Goal: Transaction & Acquisition: Purchase product/service

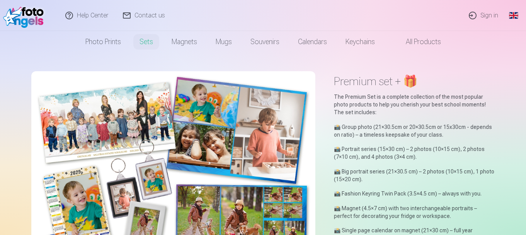
click at [509, 19] on link "Global" at bounding box center [513, 15] width 15 height 31
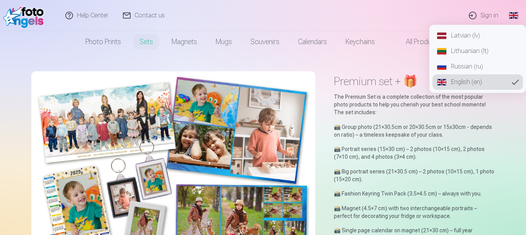
click at [473, 39] on link "Latvian (lv)" at bounding box center [478, 35] width 90 height 15
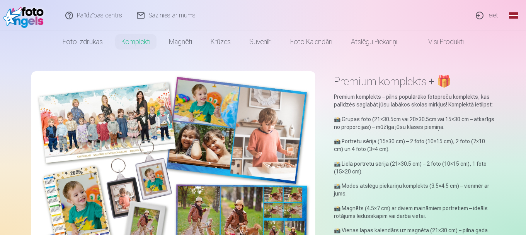
click at [490, 17] on link "Ieiet" at bounding box center [487, 15] width 37 height 31
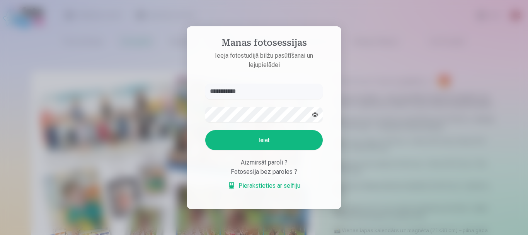
type input "**********"
click at [225, 140] on button "Ieiet" at bounding box center [264, 140] width 118 height 20
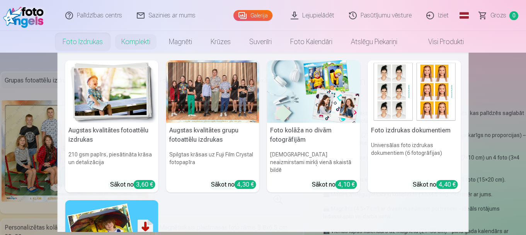
click at [491, 95] on nav "Augstas kvalitātes fotoattēlu izdrukas 210 gsm papīrs, piesātināta krāsa un det…" at bounding box center [263, 142] width 526 height 179
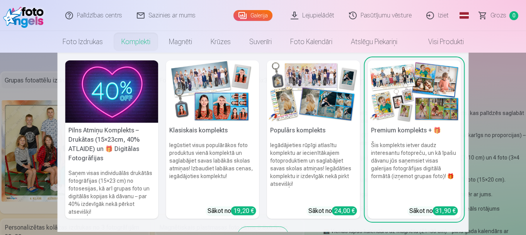
click at [139, 40] on link "Komplekti" at bounding box center [136, 42] width 48 height 22
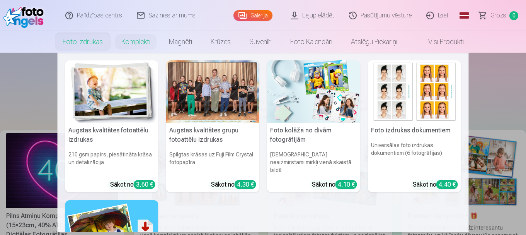
click at [47, 68] on nav "Augstas kvalitātes fotoattēlu izdrukas 210 gsm papīrs, piesātināta krāsa un det…" at bounding box center [263, 142] width 526 height 179
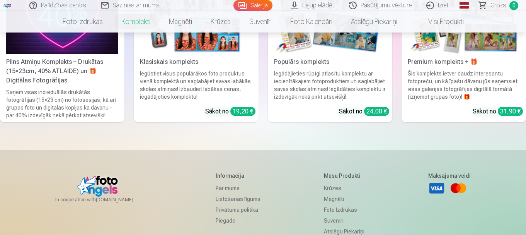
scroll to position [77, 0]
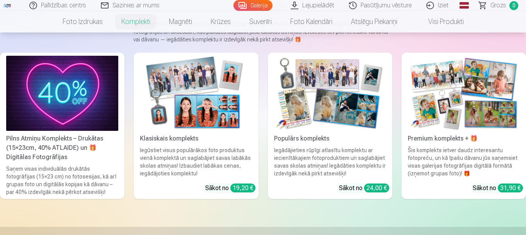
click at [189, 94] on img at bounding box center [196, 93] width 112 height 75
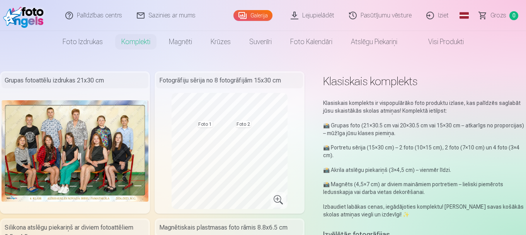
click at [24, 32] on nav "Foto izdrukas Augstas kvalitātes fotoattēlu izdrukas 210 gsm papīrs, piesātināt…" at bounding box center [263, 42] width 526 height 22
click at [27, 33] on nav "Foto izdrukas Augstas kvalitātes fotoattēlu izdrukas 210 gsm papīrs, piesātināt…" at bounding box center [263, 42] width 526 height 22
click at [78, 118] on img at bounding box center [75, 150] width 147 height 101
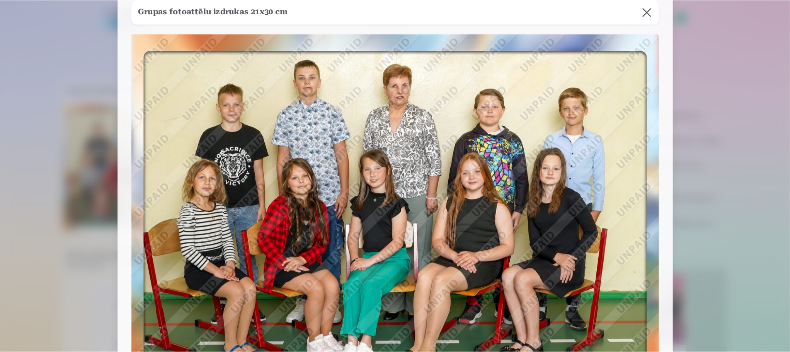
scroll to position [32, 0]
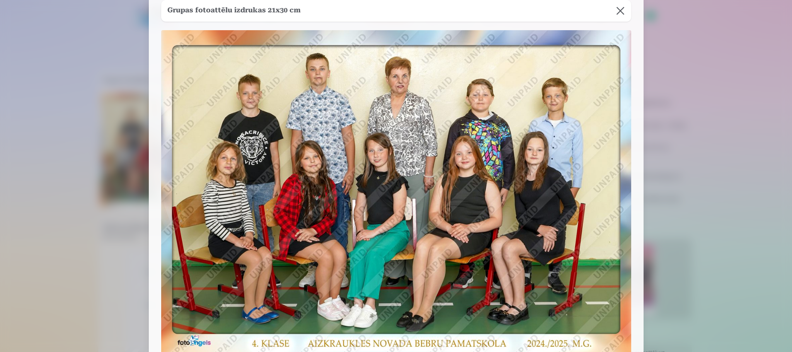
drag, startPoint x: 519, startPoint y: 0, endPoint x: 305, endPoint y: 113, distance: 242.4
click at [305, 113] on img at bounding box center [396, 192] width 470 height 324
click at [526, 8] on button at bounding box center [621, 11] width 22 height 22
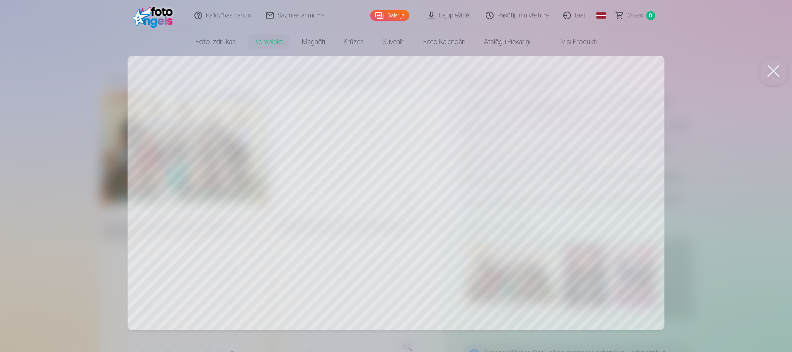
click at [526, 109] on div at bounding box center [396, 176] width 792 height 352
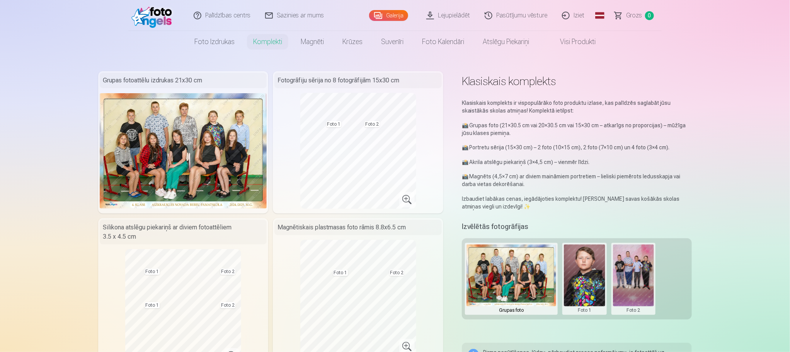
click at [296, 143] on div "Fotogrāfiju sērija no 8 fotogrāfijām 15x30 cm Foto 1 Foto 2" at bounding box center [358, 142] width 170 height 142
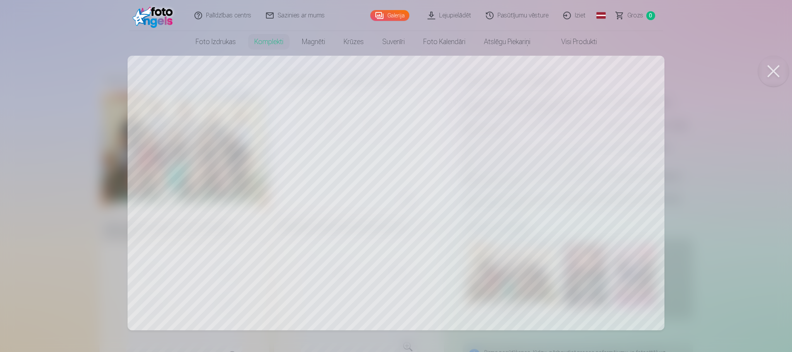
click at [526, 67] on button at bounding box center [773, 71] width 31 height 31
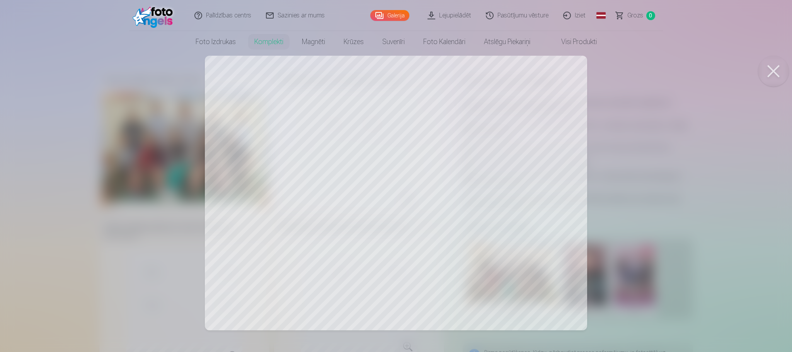
click at [526, 72] on button at bounding box center [773, 71] width 31 height 31
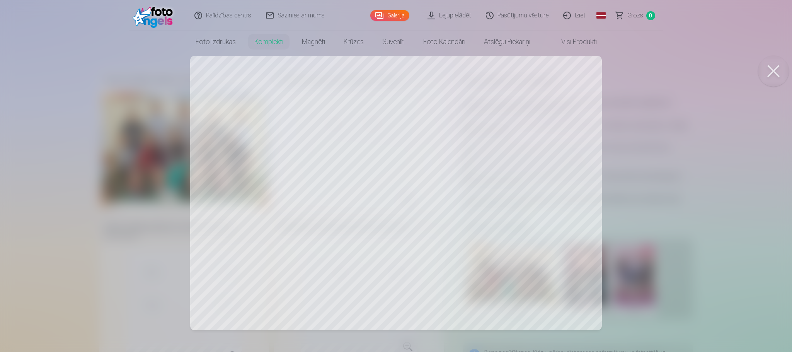
click at [526, 66] on button at bounding box center [773, 71] width 31 height 31
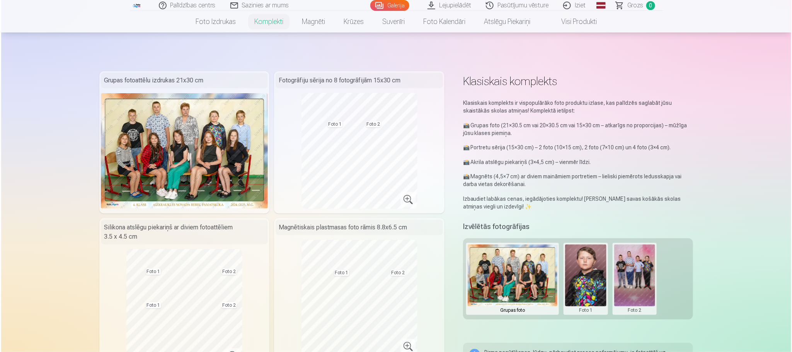
scroll to position [116, 0]
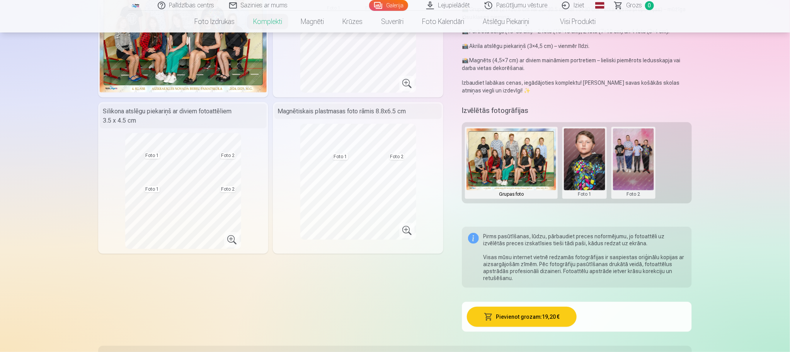
click at [517, 234] on button "Pievienot grozam : 19,20 €" at bounding box center [522, 317] width 110 height 20
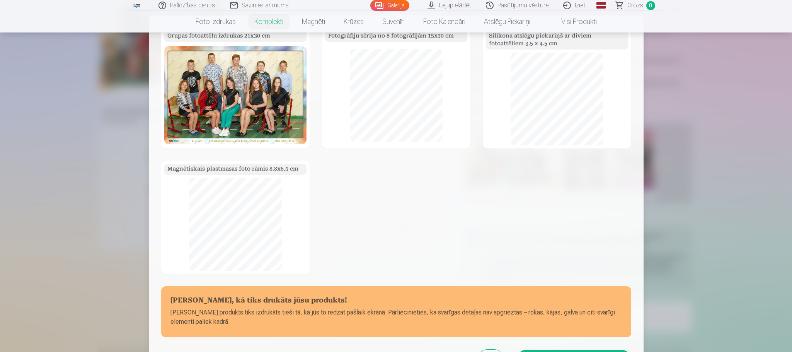
scroll to position [92, 0]
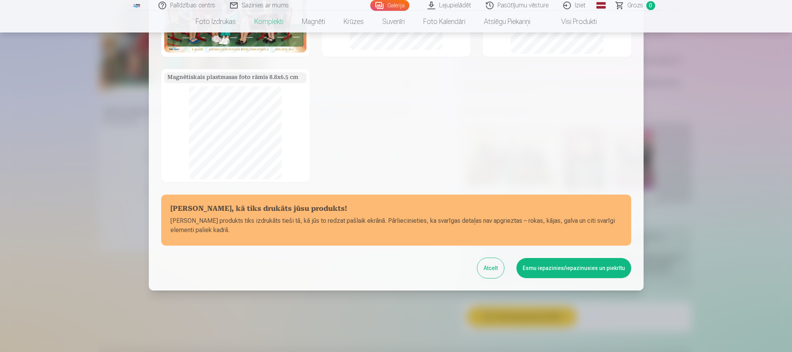
click at [526, 234] on button "Esmu iepazinies/iepazinusies un piekrītu" at bounding box center [573, 268] width 115 height 20
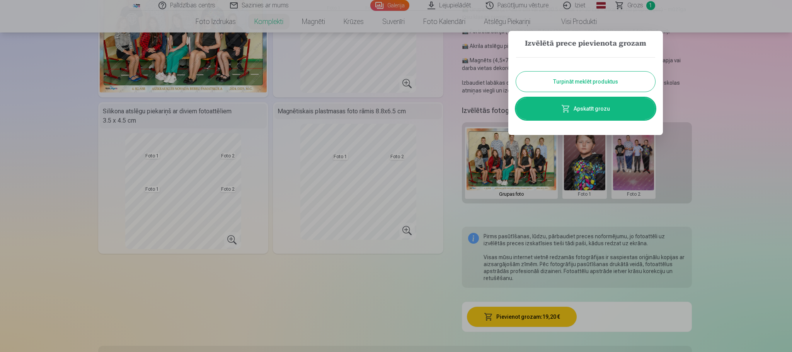
click at [526, 112] on link "Apskatīt grozu" at bounding box center [585, 109] width 139 height 22
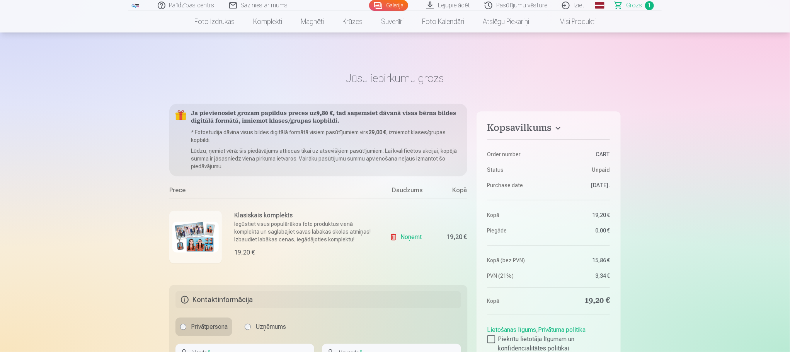
scroll to position [232, 0]
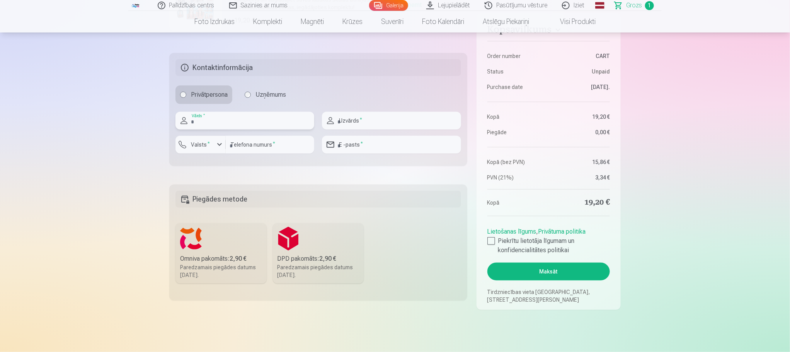
click at [237, 117] on input "text" at bounding box center [244, 121] width 139 height 18
type input "*****"
click at [357, 123] on input "**********" at bounding box center [391, 121] width 139 height 18
type input "**********"
click at [265, 146] on input "number" at bounding box center [270, 145] width 89 height 18
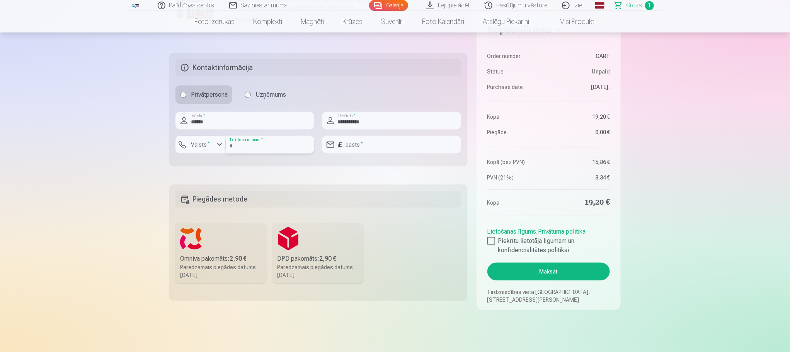
type input "********"
click at [358, 146] on input "email" at bounding box center [391, 145] width 139 height 18
type input "**********"
click at [297, 234] on label "DPD pakomāts : 2,90 € Paredzamais piegādes datums 20.09.2025." at bounding box center [318, 253] width 91 height 60
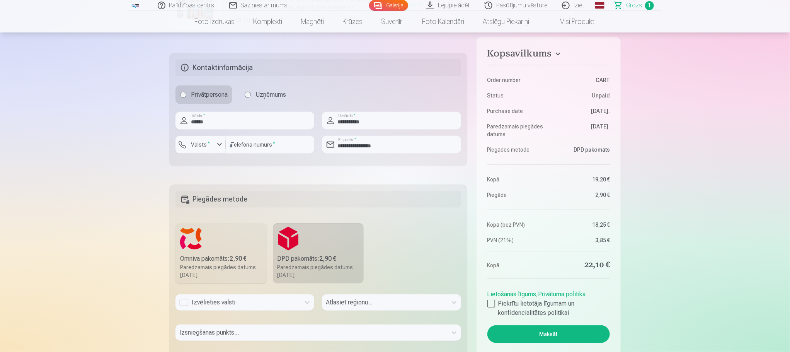
scroll to position [348, 0]
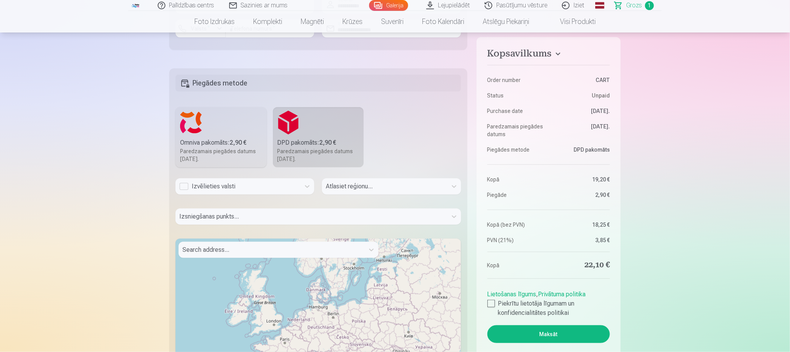
click at [233, 185] on div "Izvēlieties valsti" at bounding box center [237, 186] width 117 height 9
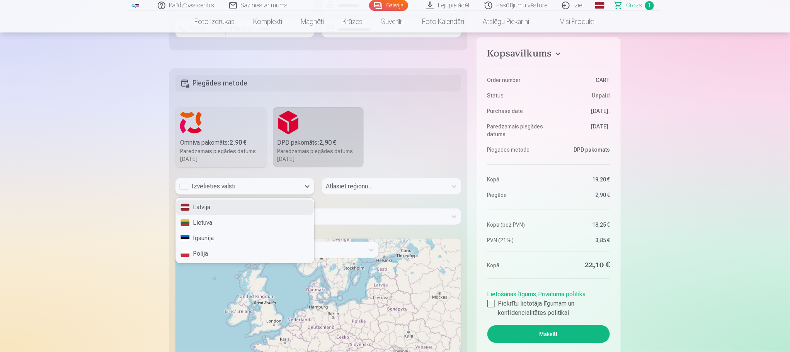
click at [221, 208] on div "Latvija" at bounding box center [245, 206] width 138 height 15
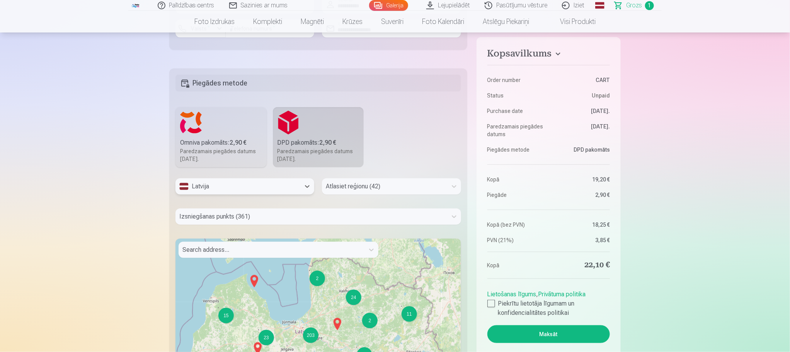
click at [357, 216] on div at bounding box center [311, 216] width 264 height 11
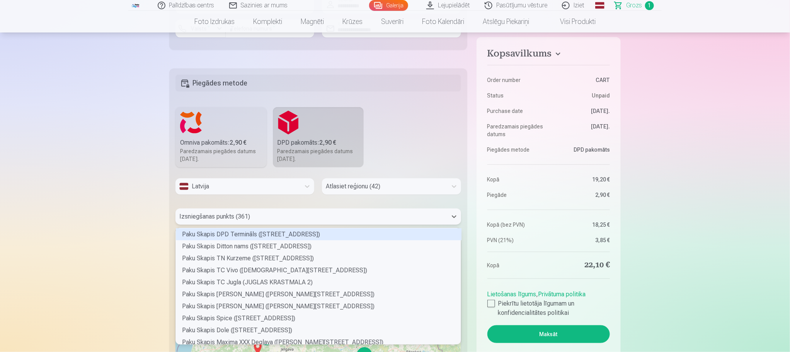
scroll to position [114, 283]
type input "***"
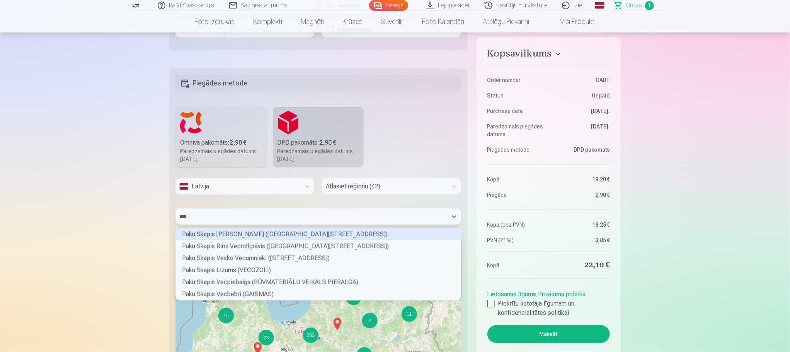
scroll to position [70, 283]
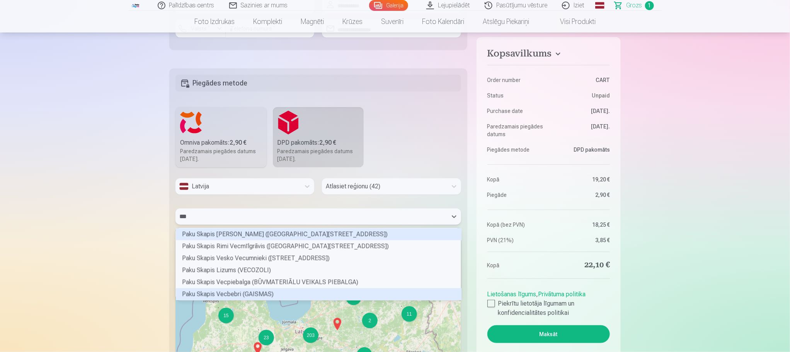
click at [244, 234] on div "Paku Skapis Vecbebri (GAISMAS)" at bounding box center [319, 294] width 286 height 12
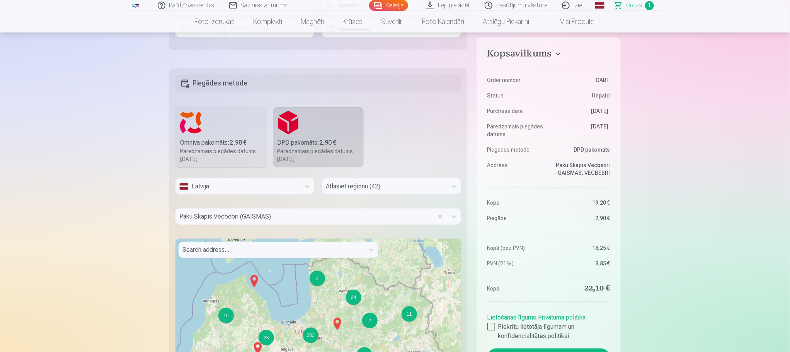
scroll to position [464, 0]
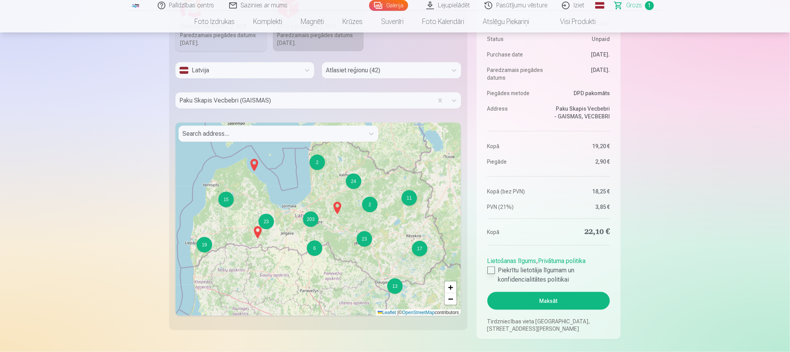
click at [490, 234] on div at bounding box center [491, 270] width 8 height 8
click at [510, 234] on button "Maksāt" at bounding box center [548, 301] width 123 height 18
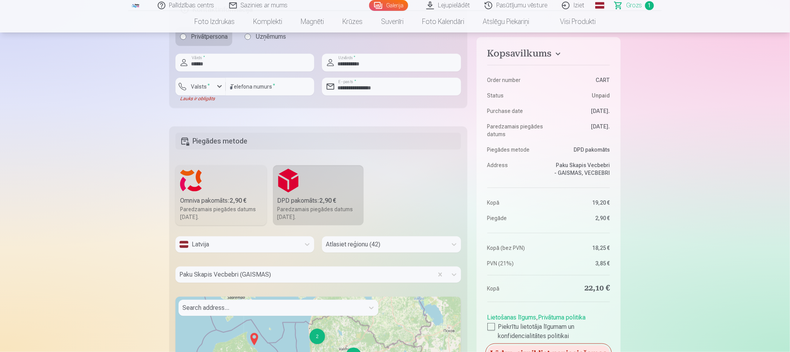
scroll to position [116, 0]
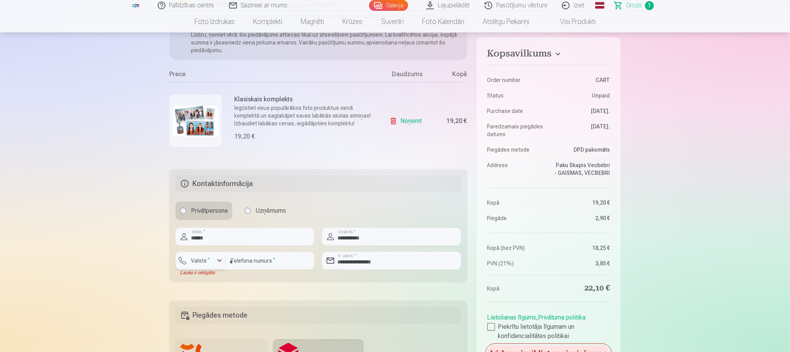
click at [201, 234] on label "Valsts *" at bounding box center [200, 261] width 25 height 8
click at [217, 234] on li "+371 Latvija" at bounding box center [209, 278] width 55 height 15
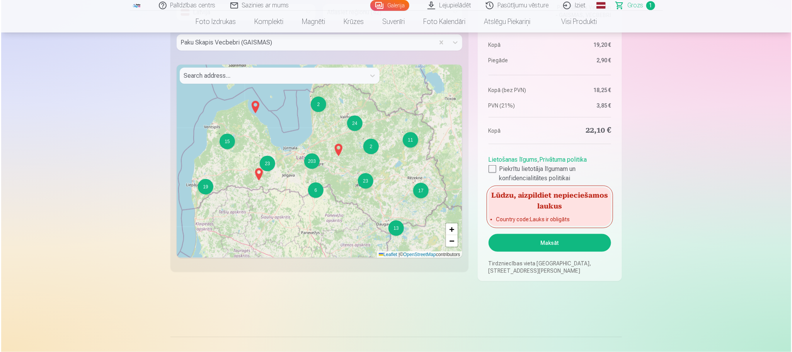
scroll to position [638, 0]
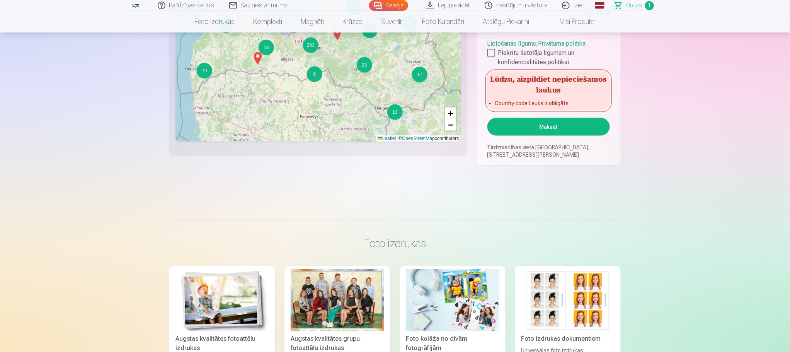
click at [526, 126] on button "Maksāt" at bounding box center [548, 127] width 123 height 18
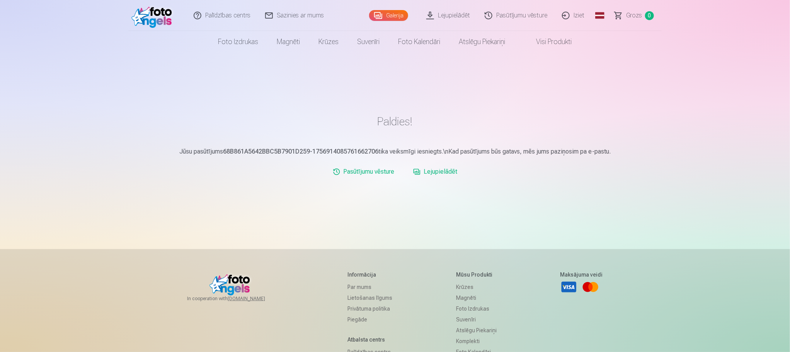
click at [574, 12] on link "Iziet" at bounding box center [573, 15] width 37 height 31
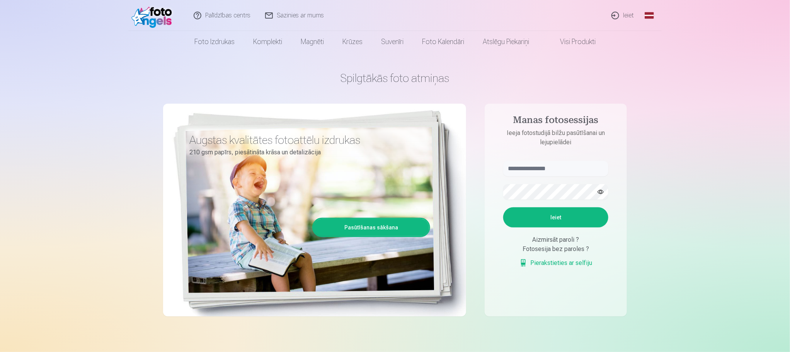
click at [623, 15] on link "Ieiet" at bounding box center [623, 15] width 37 height 31
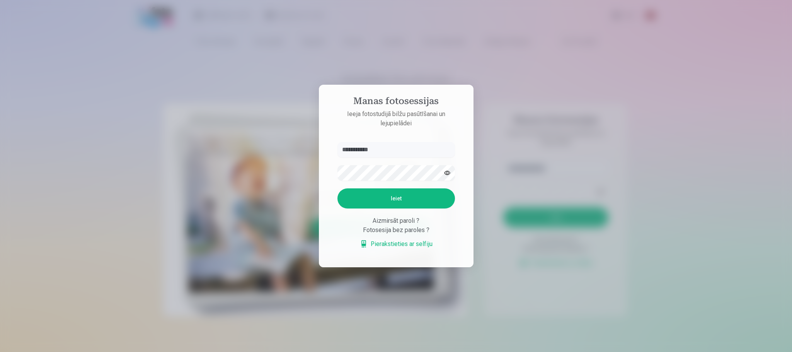
type input "**********"
click at [365, 203] on button "Ieiet" at bounding box center [396, 198] width 118 height 20
